Goal: Information Seeking & Learning: Learn about a topic

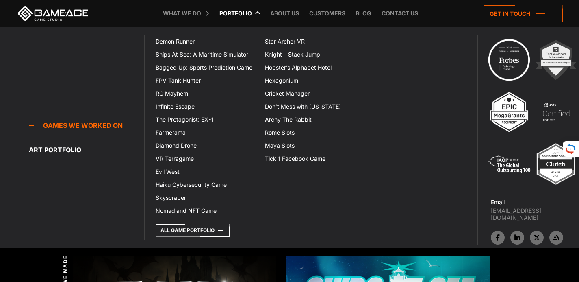
click at [245, 13] on link "Portfolio" at bounding box center [235, 13] width 41 height 27
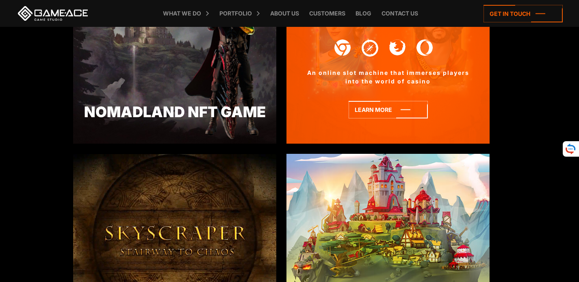
scroll to position [1504, 0]
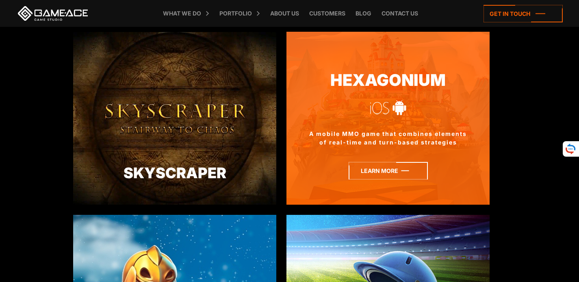
click at [373, 173] on icon at bounding box center [388, 170] width 79 height 17
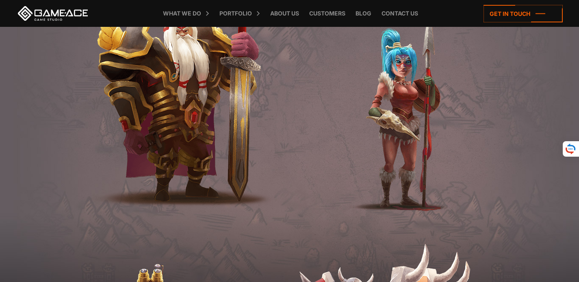
scroll to position [1423, 0]
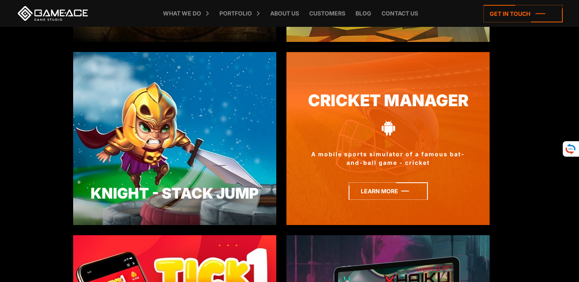
click at [359, 196] on icon at bounding box center [388, 190] width 79 height 17
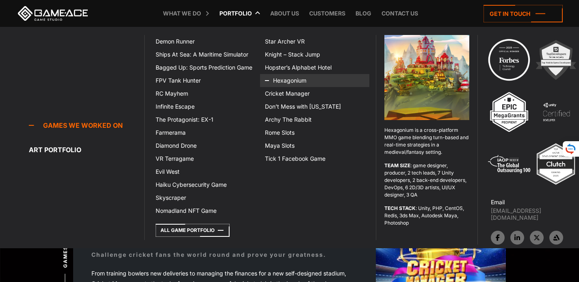
click at [279, 82] on icon at bounding box center [275, 80] width 20 height 13
